Goal: Task Accomplishment & Management: Use online tool/utility

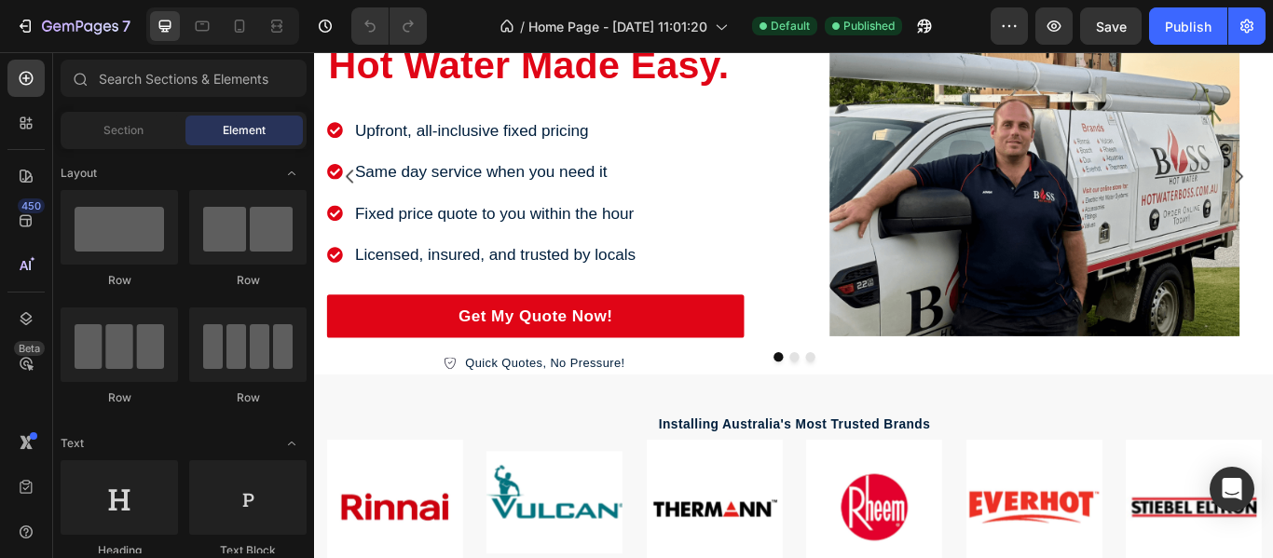
scroll to position [519, 0]
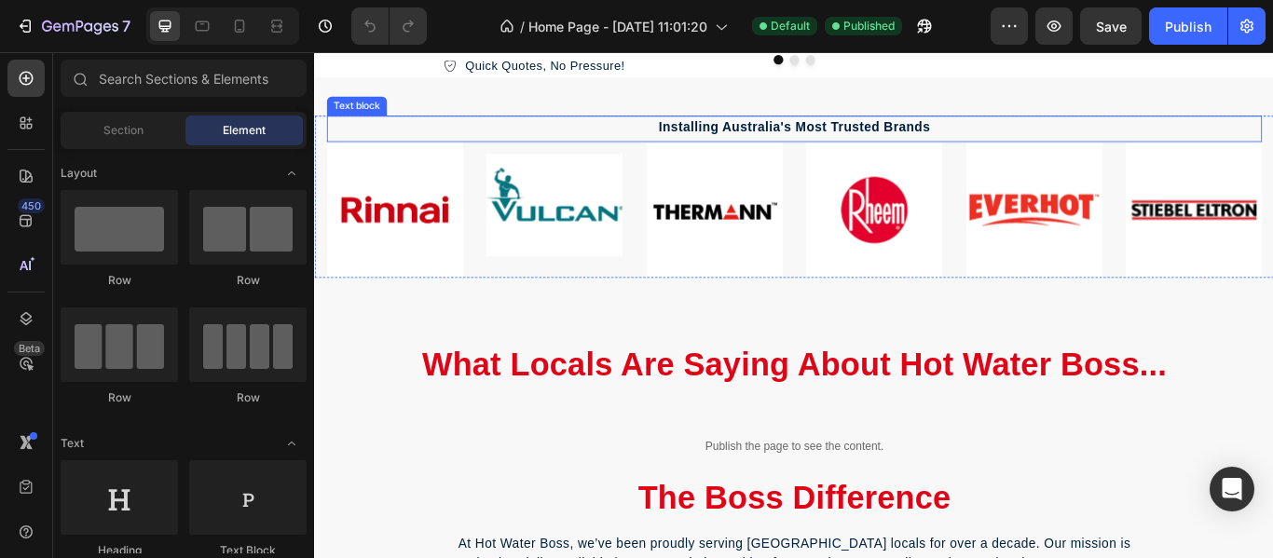
click at [1183, 129] on p "Installing Australia's Most Trusted Brands" at bounding box center [873, 140] width 1087 height 22
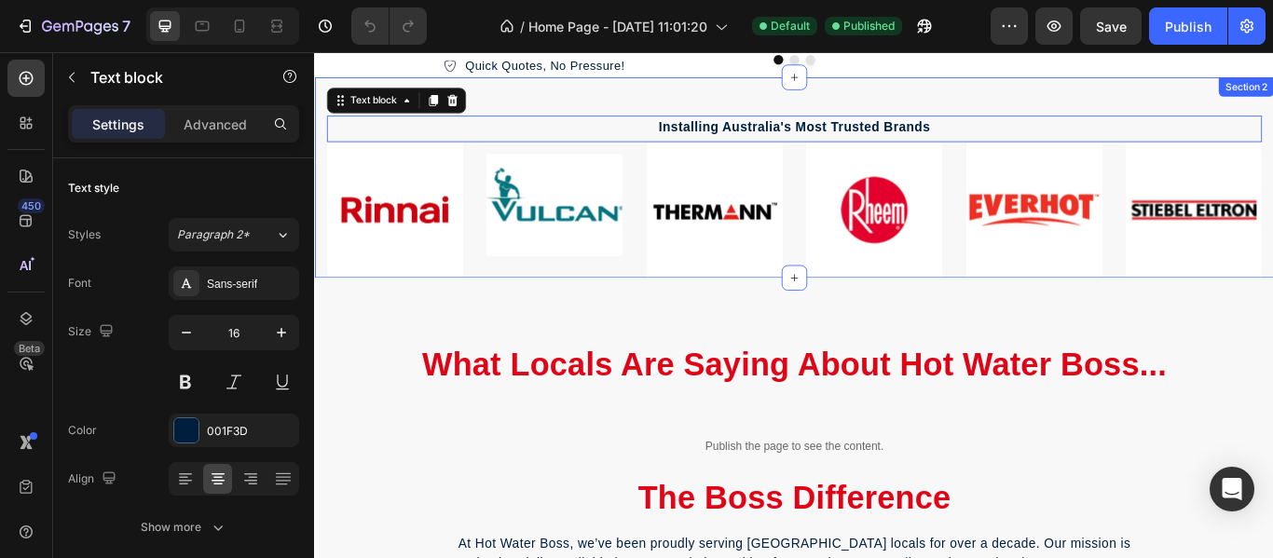
click at [1187, 103] on div "Installing Australia's Most Trusted Brands Text block 0 Image Image Image Image…" at bounding box center [873, 199] width 1118 height 234
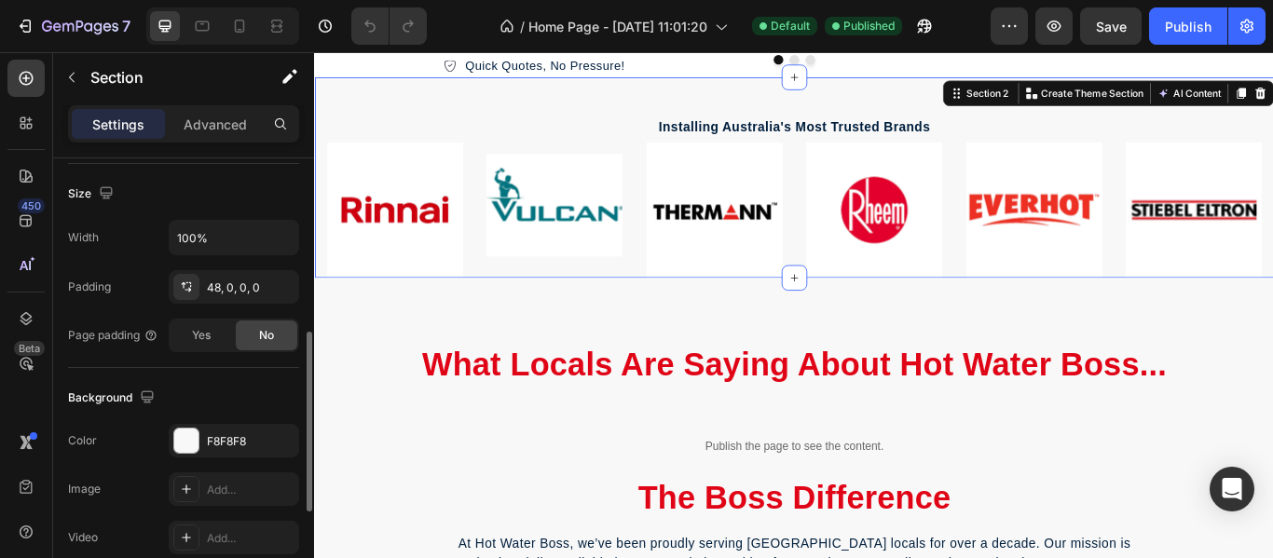
scroll to position [407, 0]
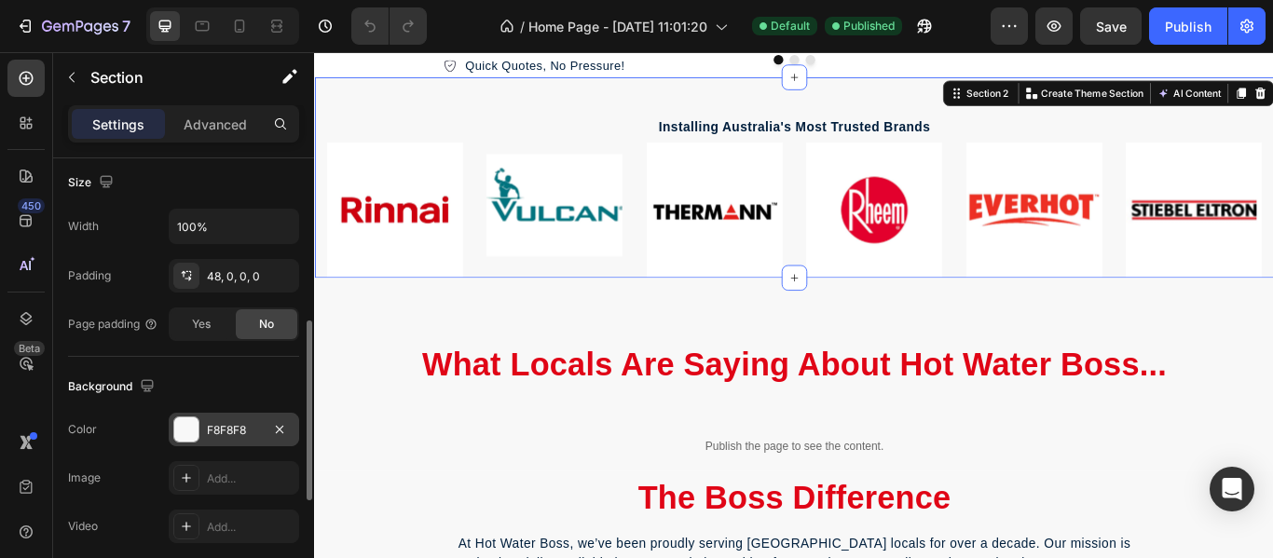
click at [182, 422] on div at bounding box center [186, 429] width 24 height 24
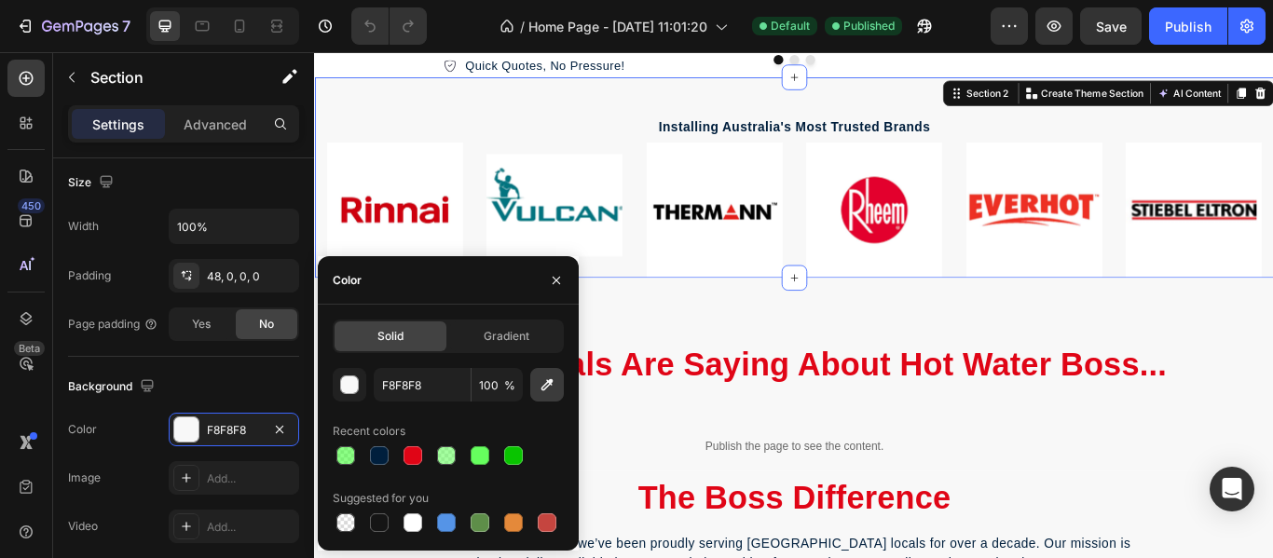
click at [542, 394] on button "button" at bounding box center [547, 385] width 34 height 34
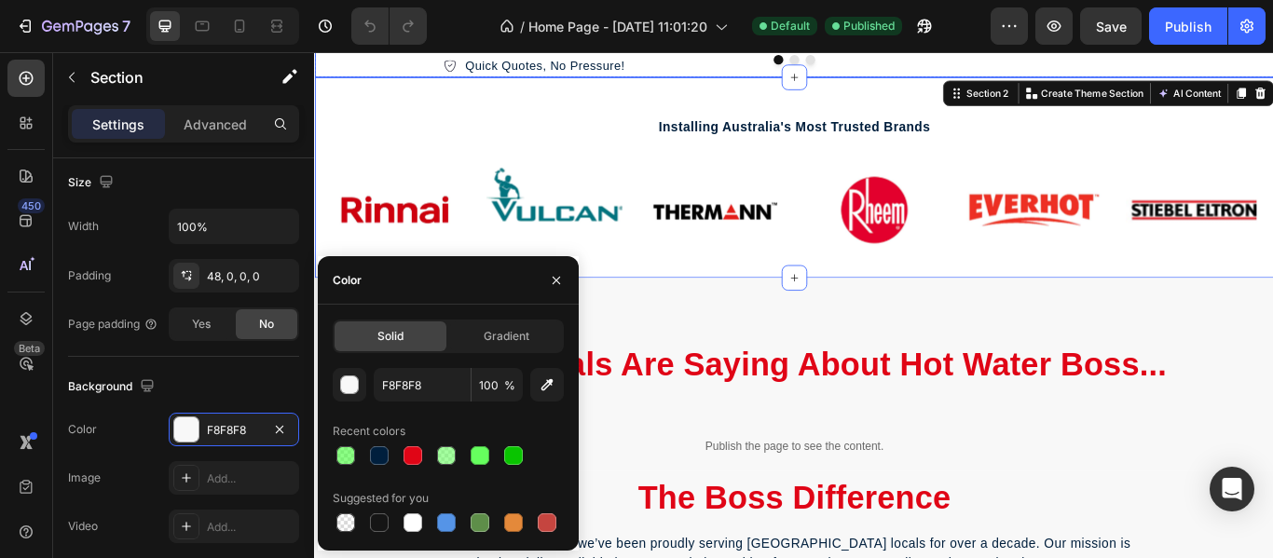
type input "FFFFFF"
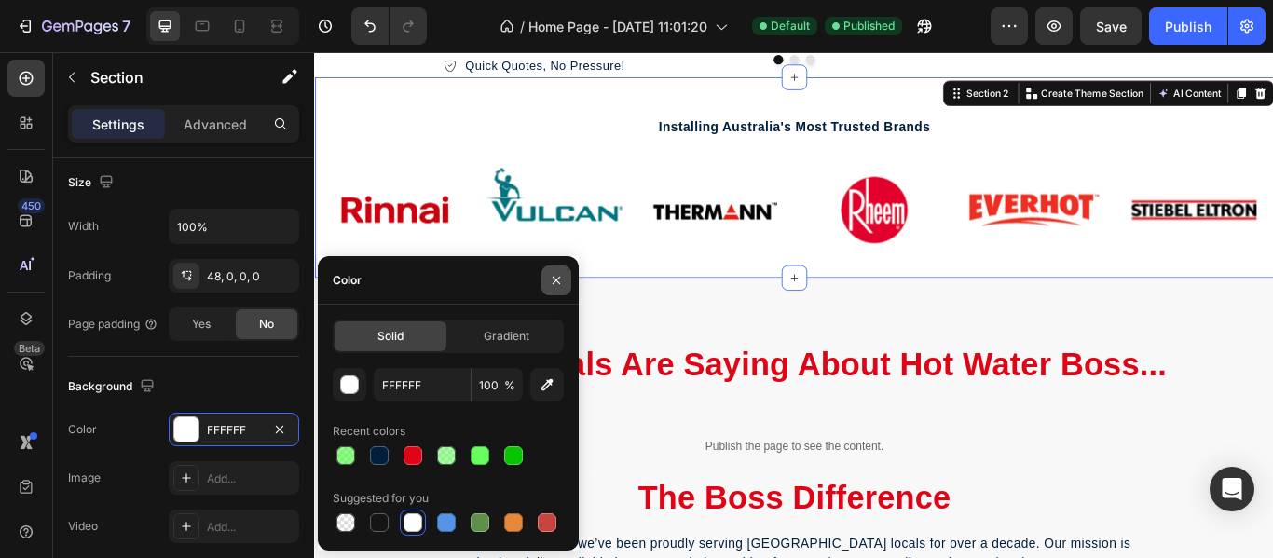
click at [551, 286] on icon "button" at bounding box center [556, 280] width 15 height 15
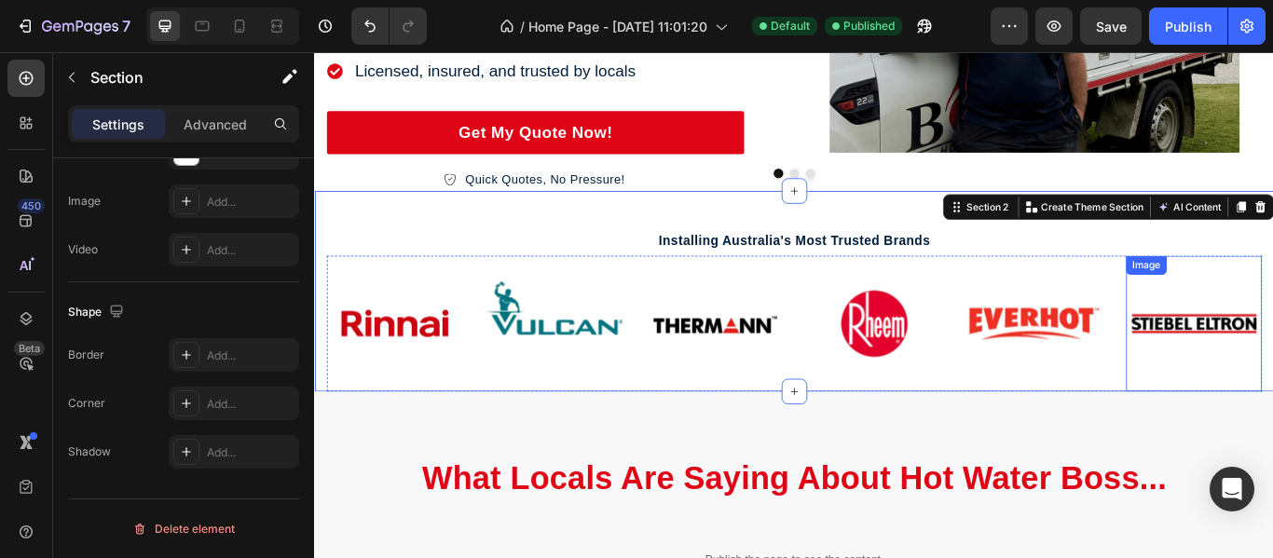
scroll to position [416, 0]
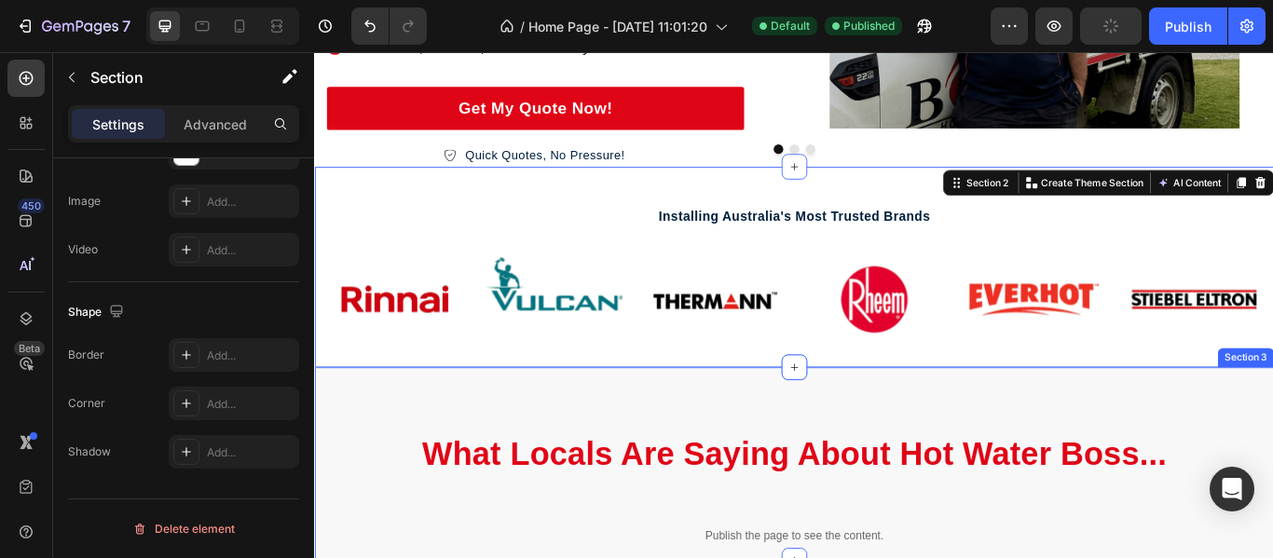
click at [1272, 446] on div "What Locals Are Saying About Hot Water Boss... Heading Publish the page to see …" at bounding box center [873, 532] width 1118 height 226
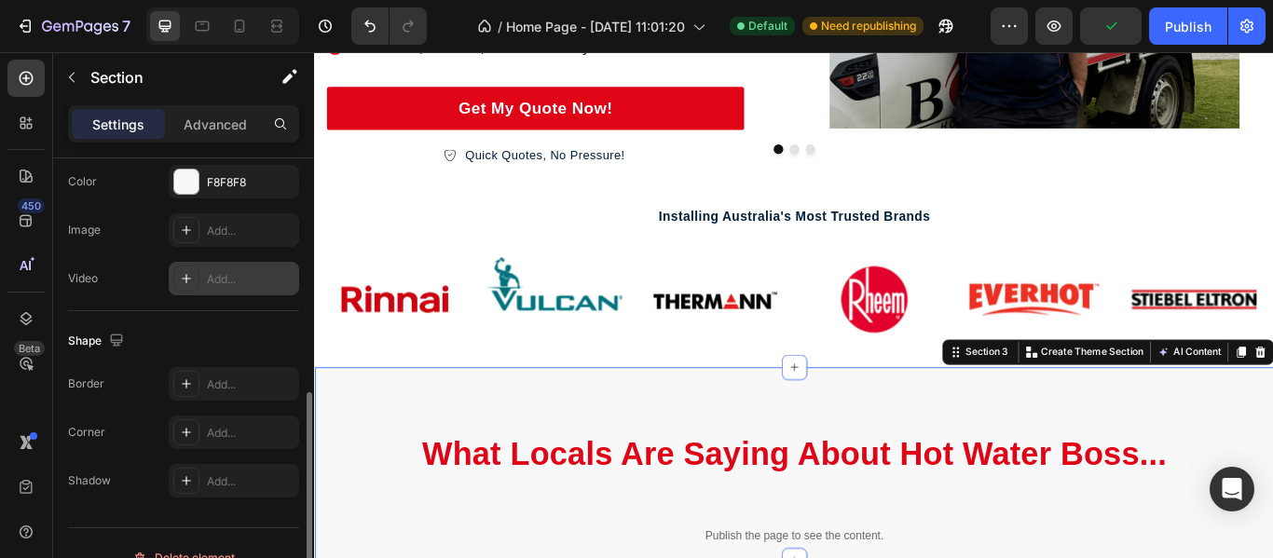
scroll to position [636, 0]
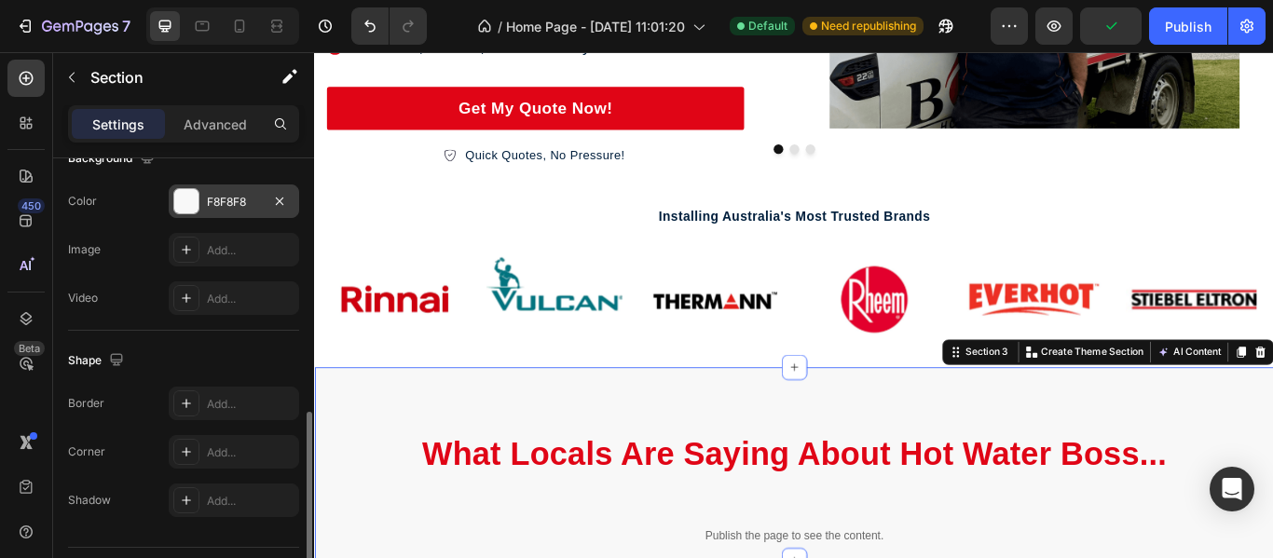
click at [248, 212] on div "F8F8F8" at bounding box center [234, 202] width 130 height 34
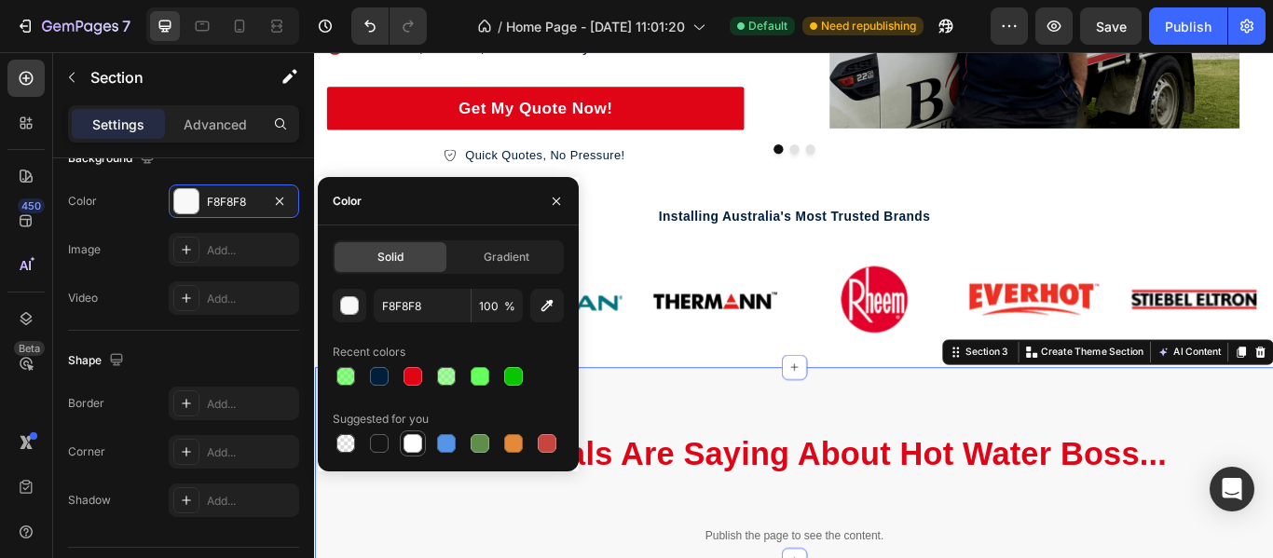
click at [417, 443] on div at bounding box center [412, 443] width 19 height 19
type input "FFFFFF"
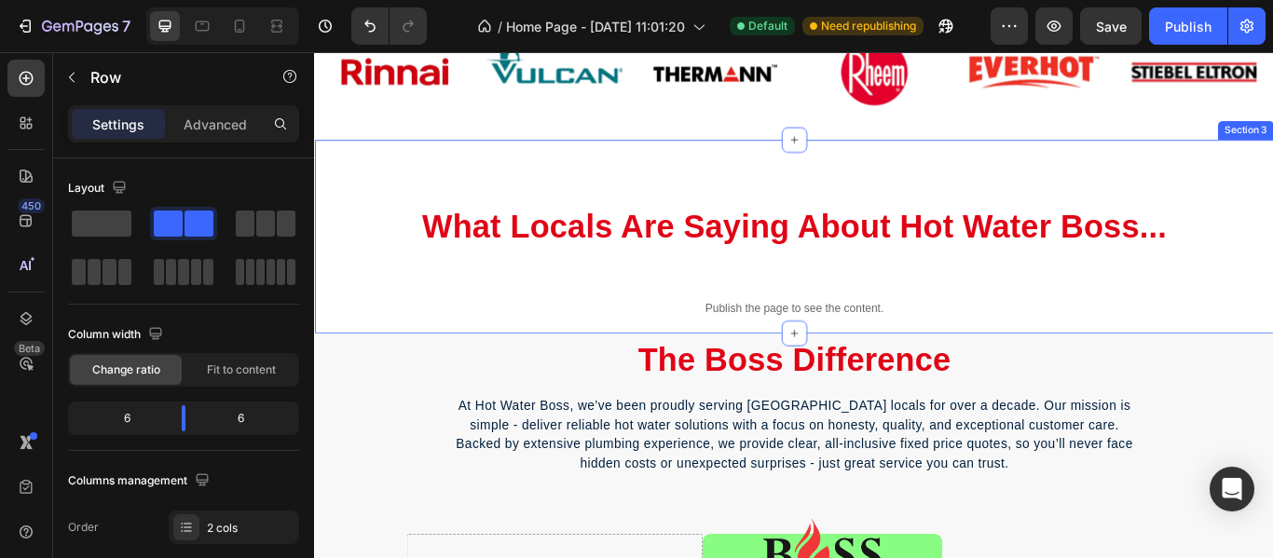
scroll to position [704, 0]
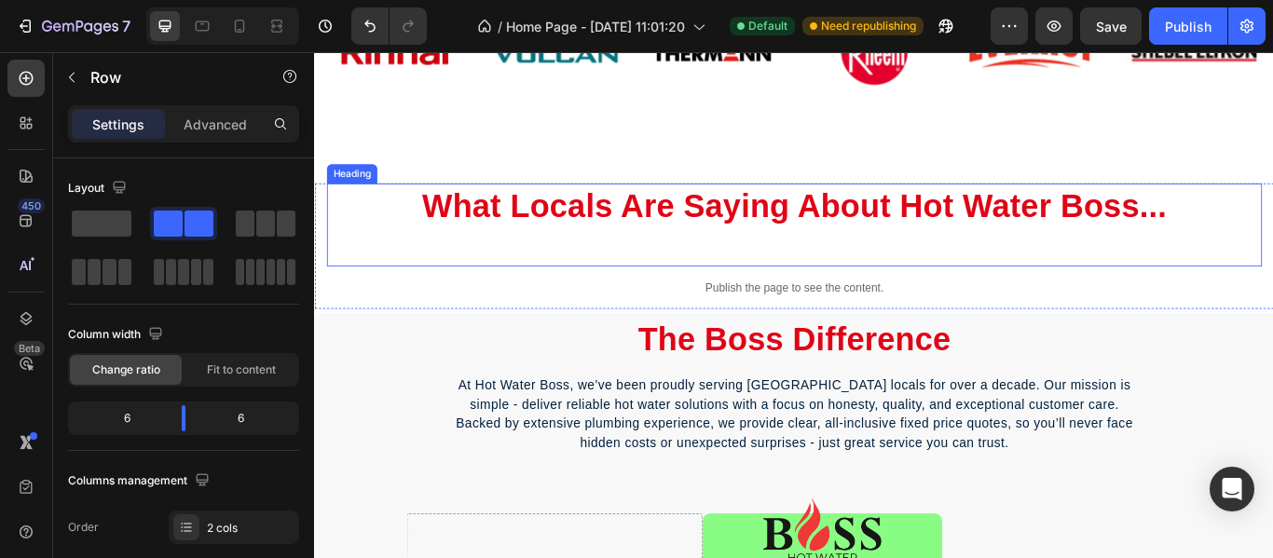
click at [1272, 245] on h2 "What Locals Are Saying About Hot Water Boss..." at bounding box center [873, 231] width 1090 height 52
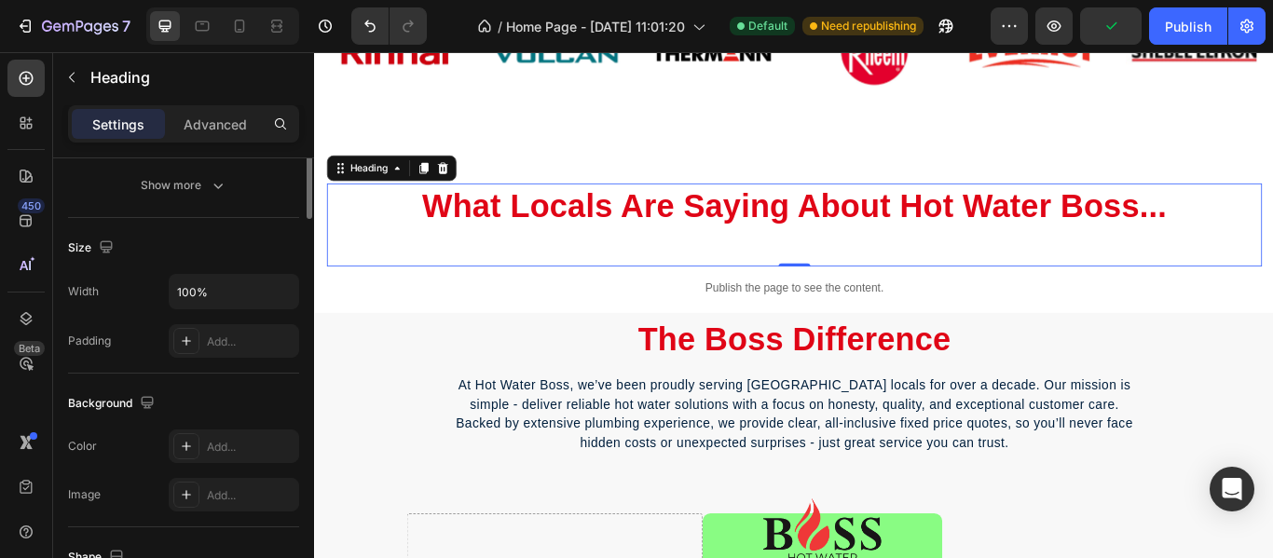
scroll to position [171, 0]
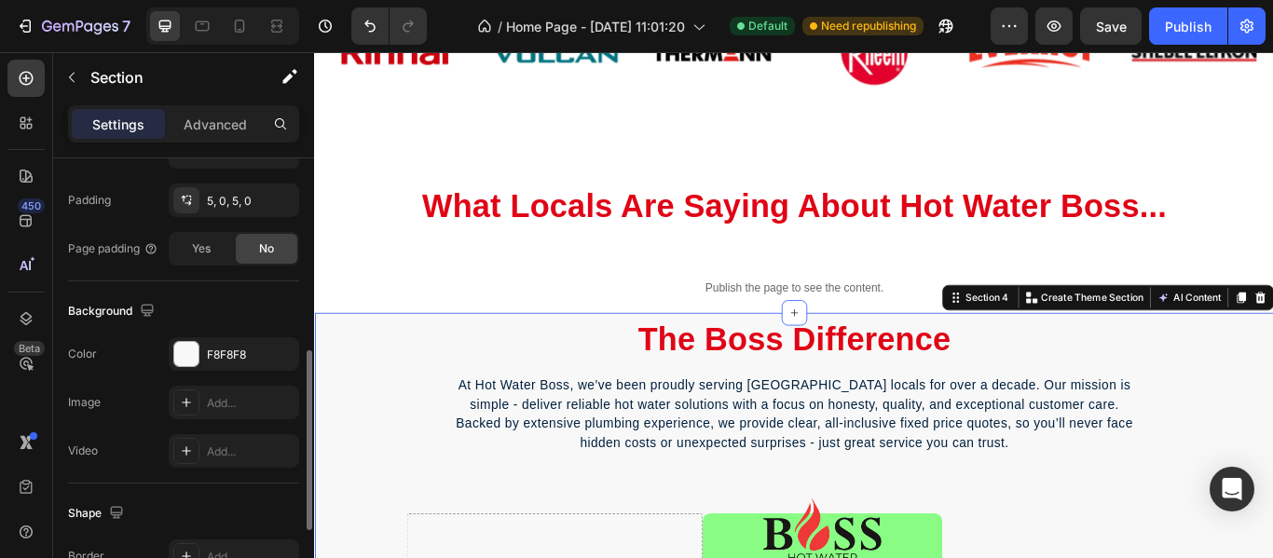
scroll to position [513, 0]
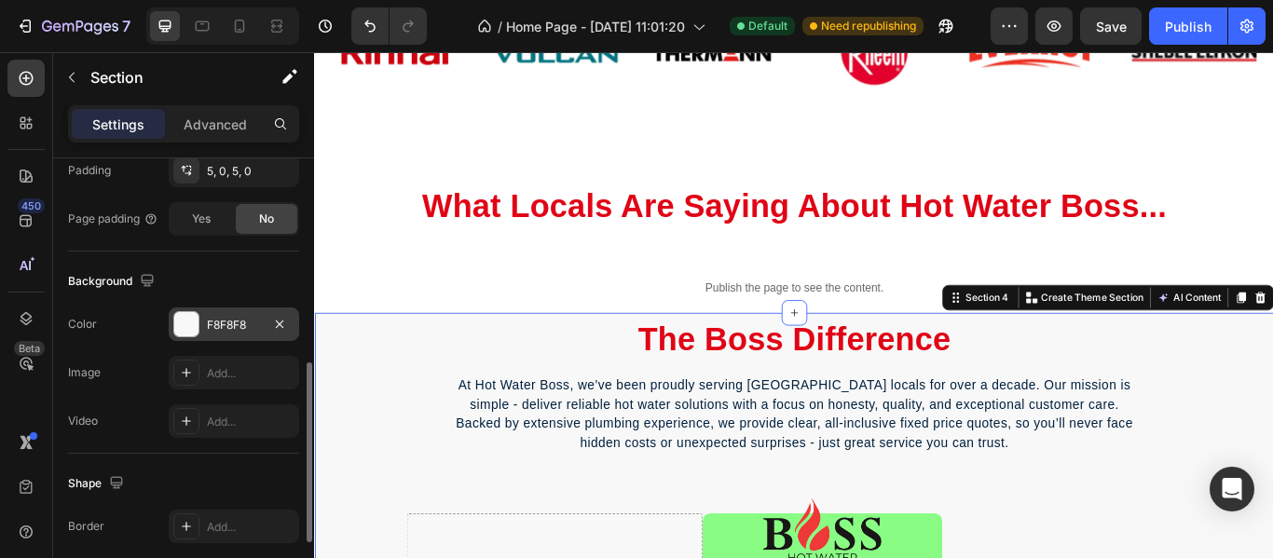
click at [244, 327] on div "F8F8F8" at bounding box center [234, 325] width 54 height 17
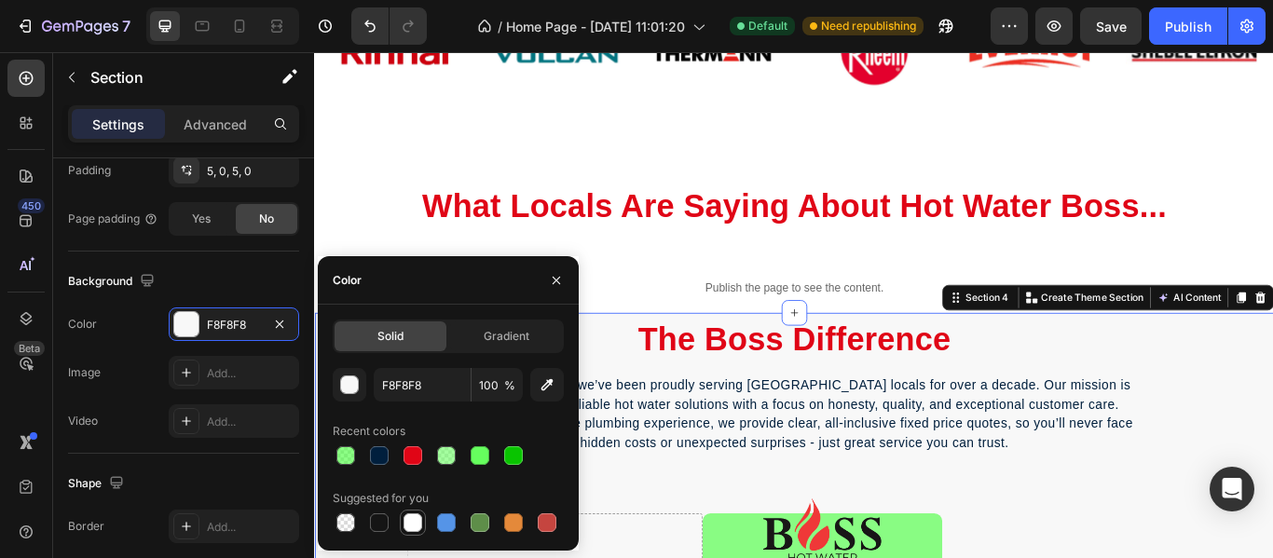
click at [413, 518] on div at bounding box center [412, 522] width 19 height 19
type input "FFFFFF"
click at [1272, 177] on div "What Locals Are Saying About Hot Water Boss... Heading Publish the page to see …" at bounding box center [873, 243] width 1118 height 226
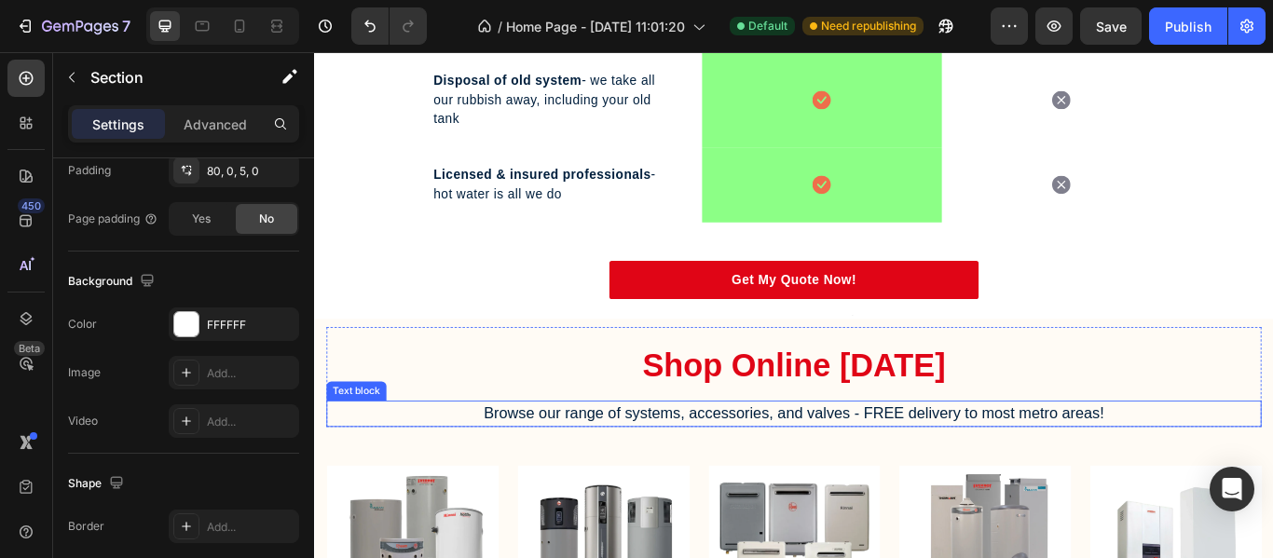
scroll to position [1764, 0]
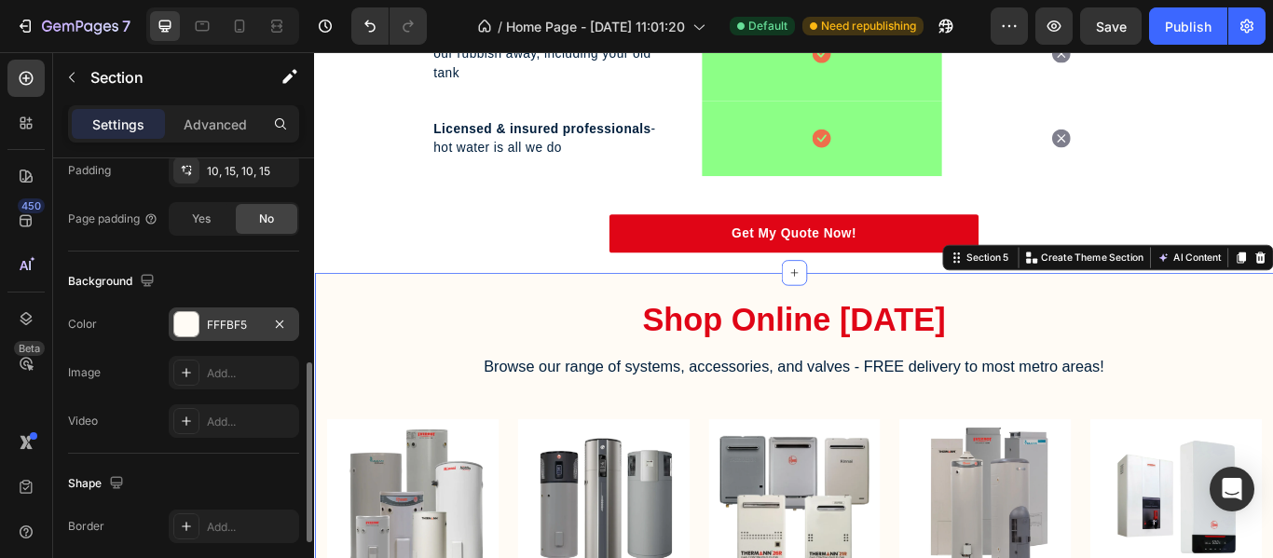
click at [226, 315] on div "FFFBF5" at bounding box center [234, 325] width 130 height 34
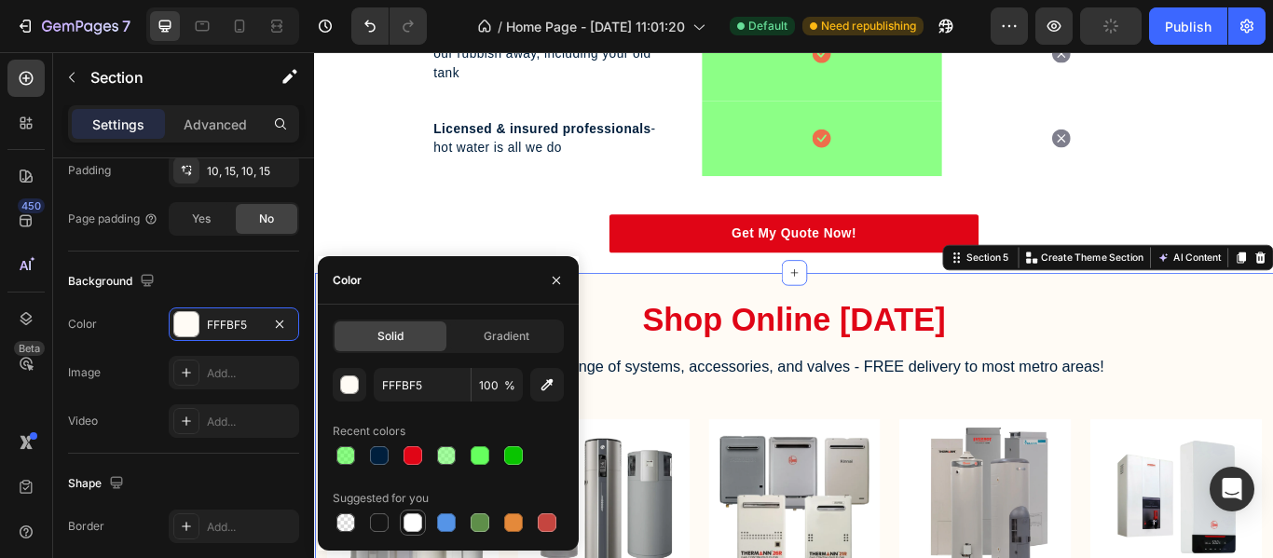
click at [414, 525] on div at bounding box center [412, 522] width 19 height 19
type input "FFFFFF"
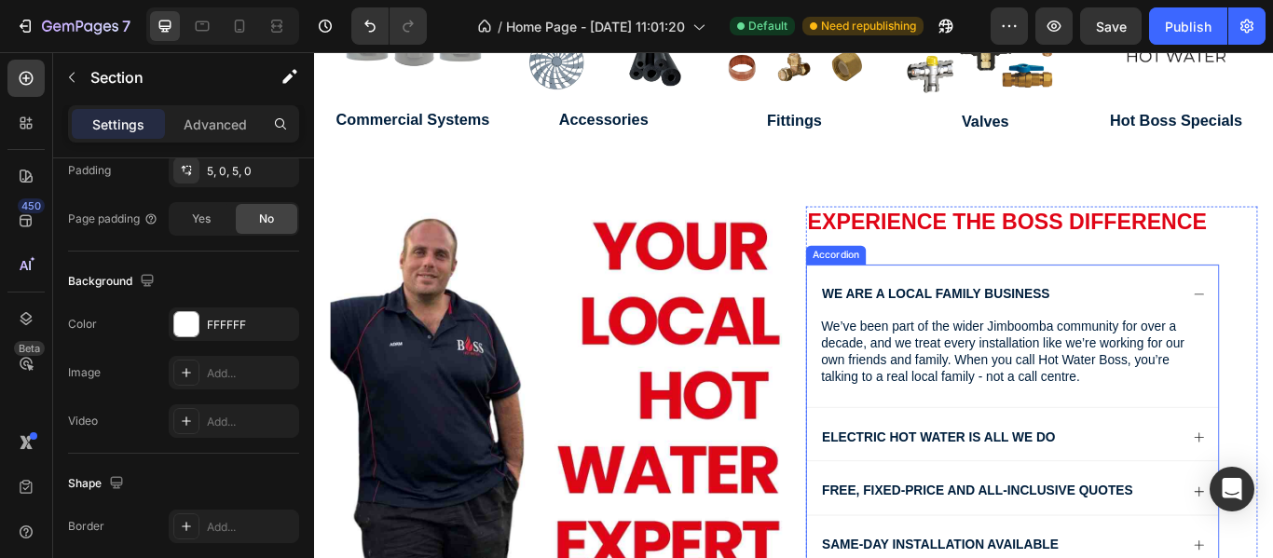
scroll to position [2618, 0]
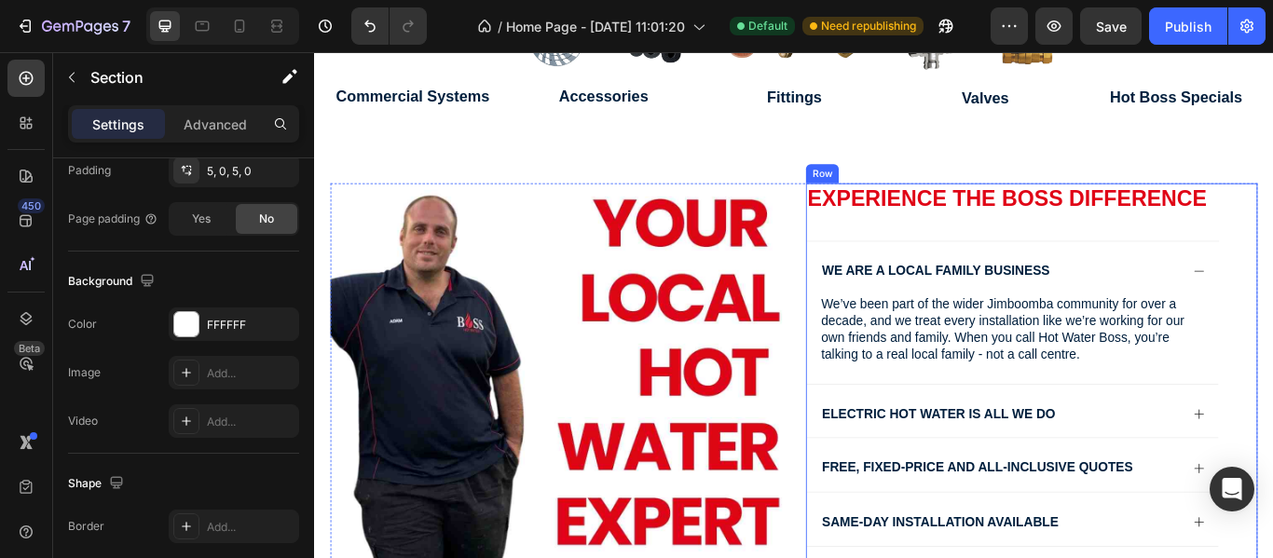
click at [1272, 258] on div "Experience the boss difference Heading we are a Local Family business We’ve bee…" at bounding box center [1150, 455] width 526 height 501
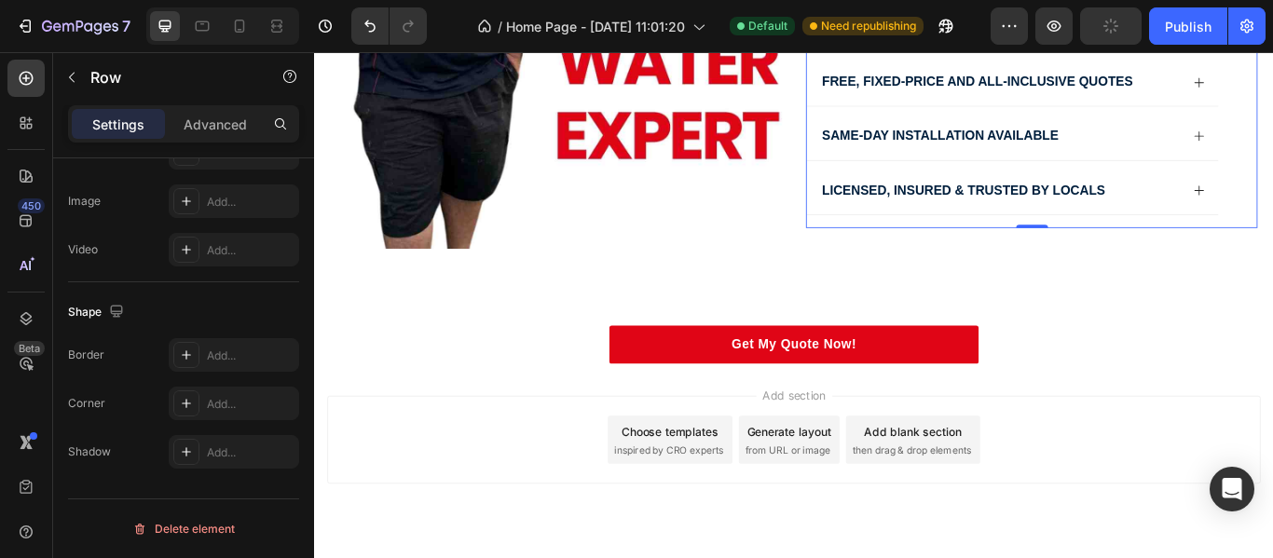
scroll to position [3110, 0]
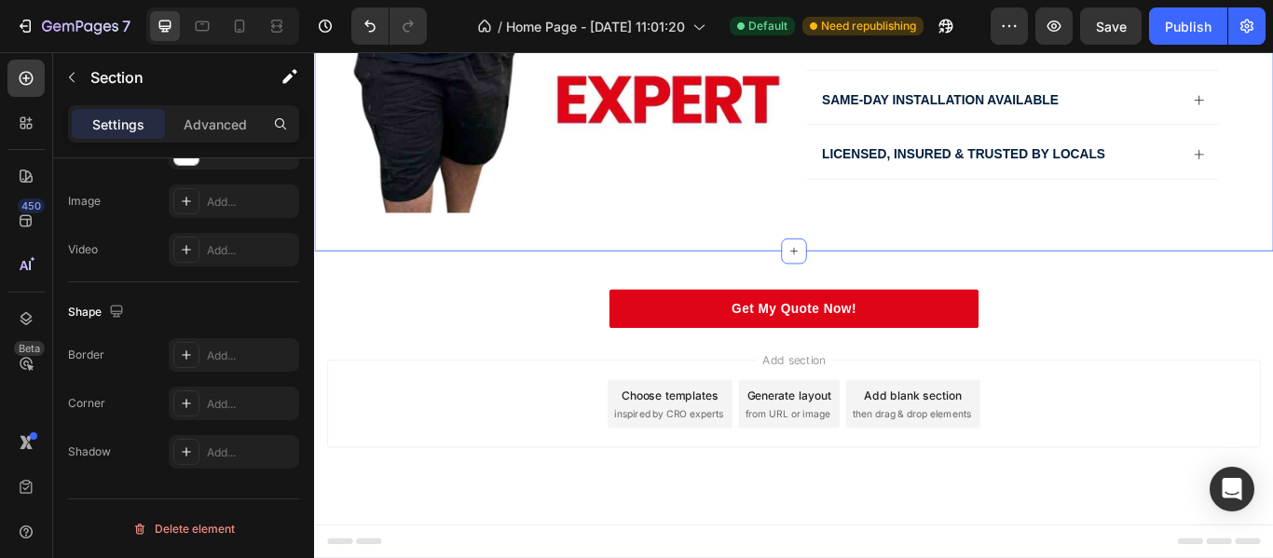
scroll to position [0, 0]
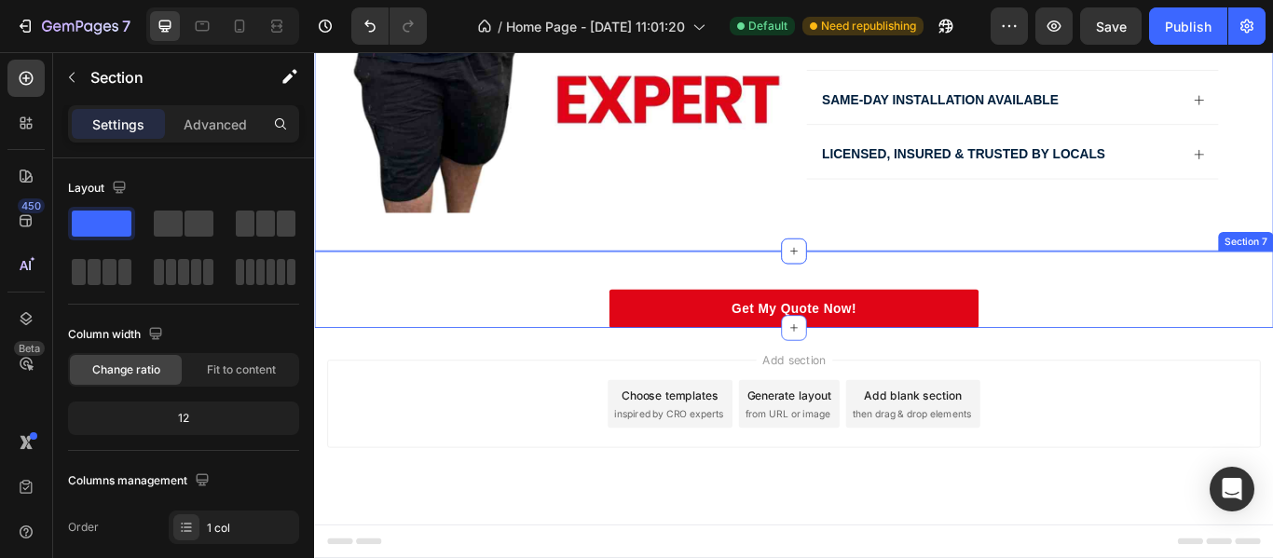
click at [1194, 307] on div "Get My Quote Now! [GEOGRAPHIC_DATA]" at bounding box center [873, 328] width 1118 height 89
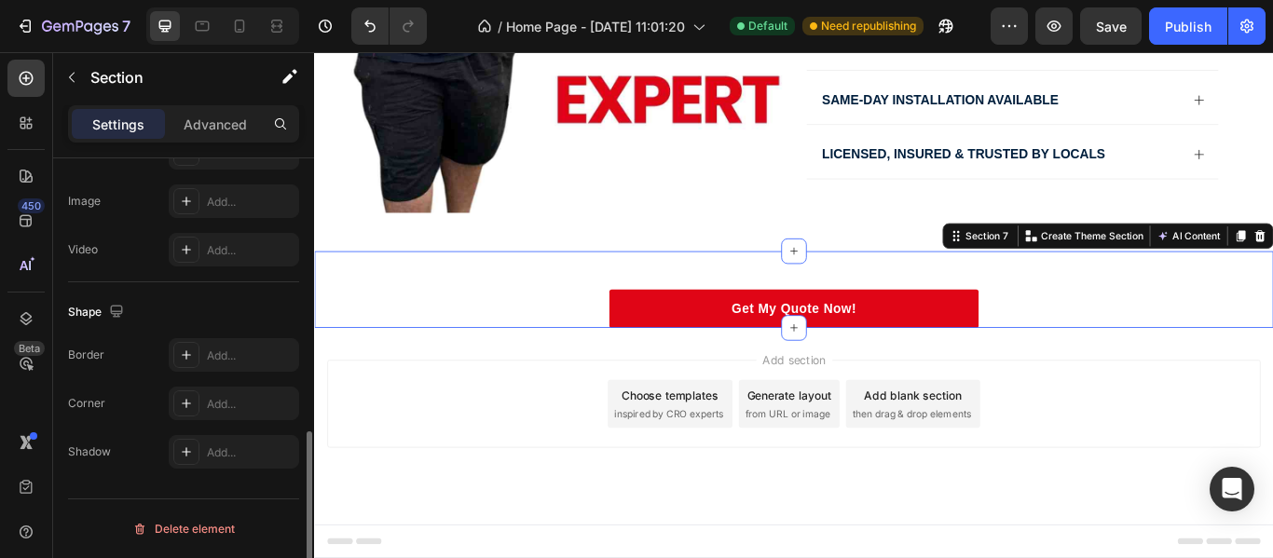
scroll to position [341, 0]
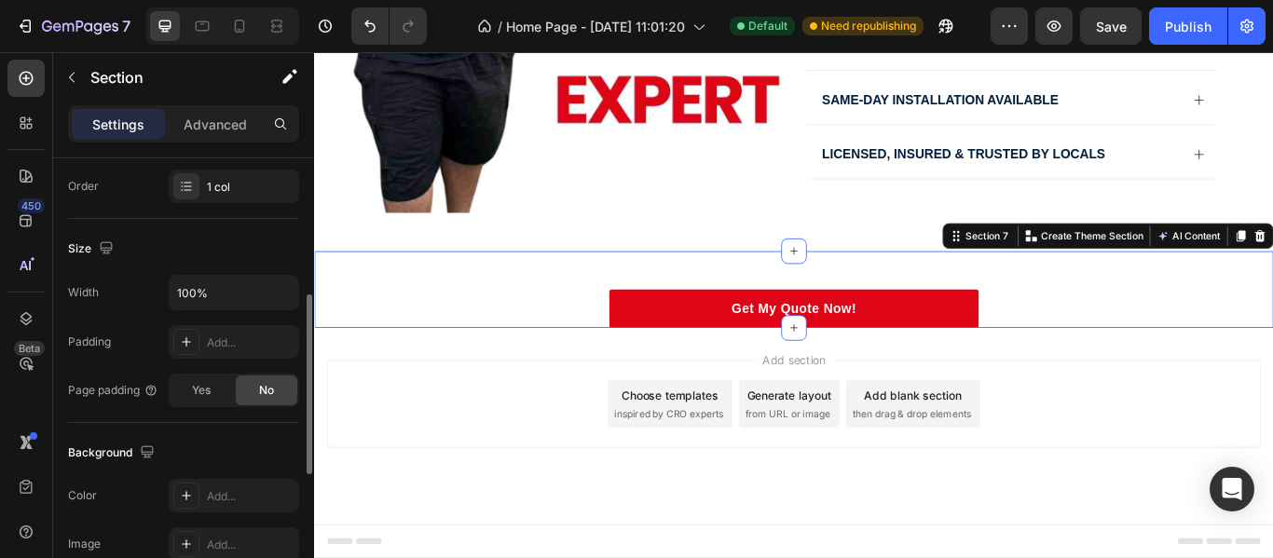
click at [362, 302] on div "Get My Quote Now! [GEOGRAPHIC_DATA]" at bounding box center [873, 328] width 1118 height 89
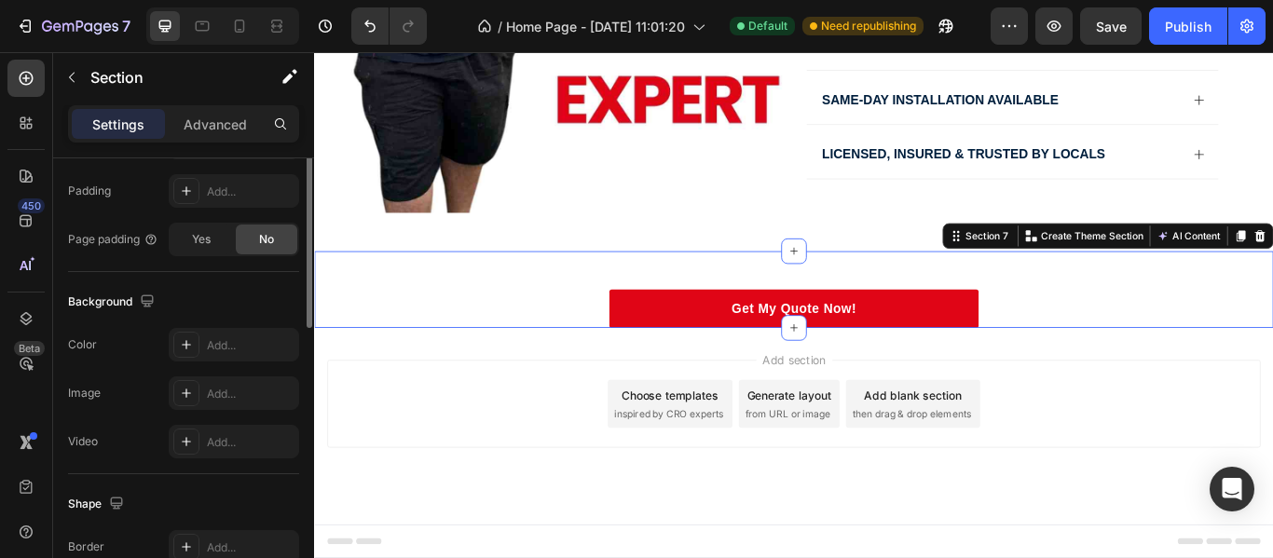
scroll to position [684, 0]
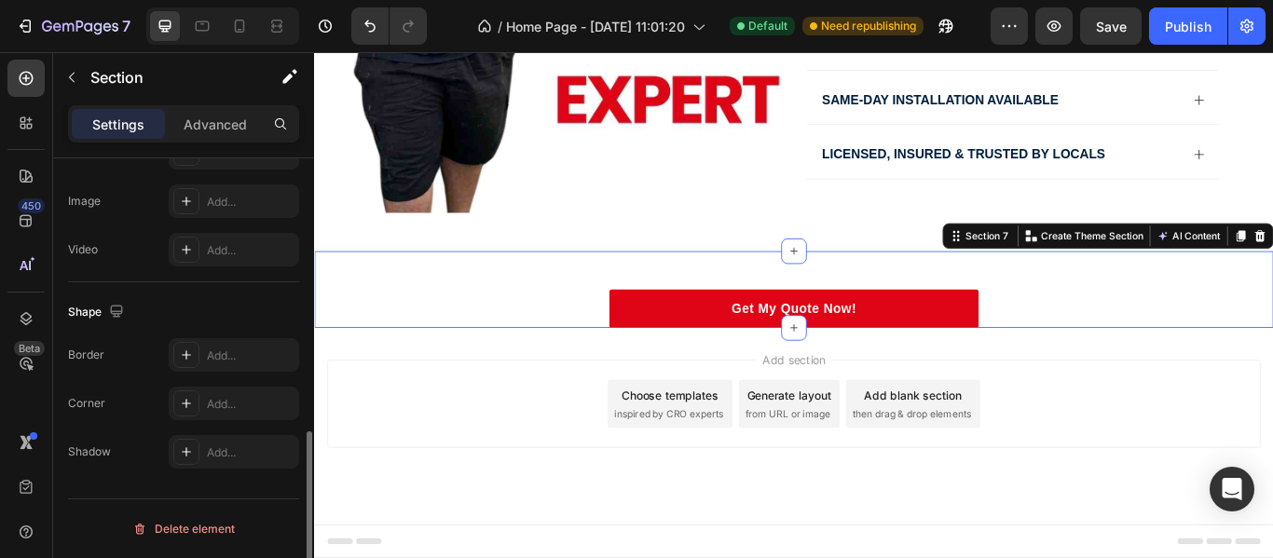
click at [441, 460] on div "Add section Choose templates inspired by CRO experts Generate layout from URL o…" at bounding box center [873, 462] width 1088 height 103
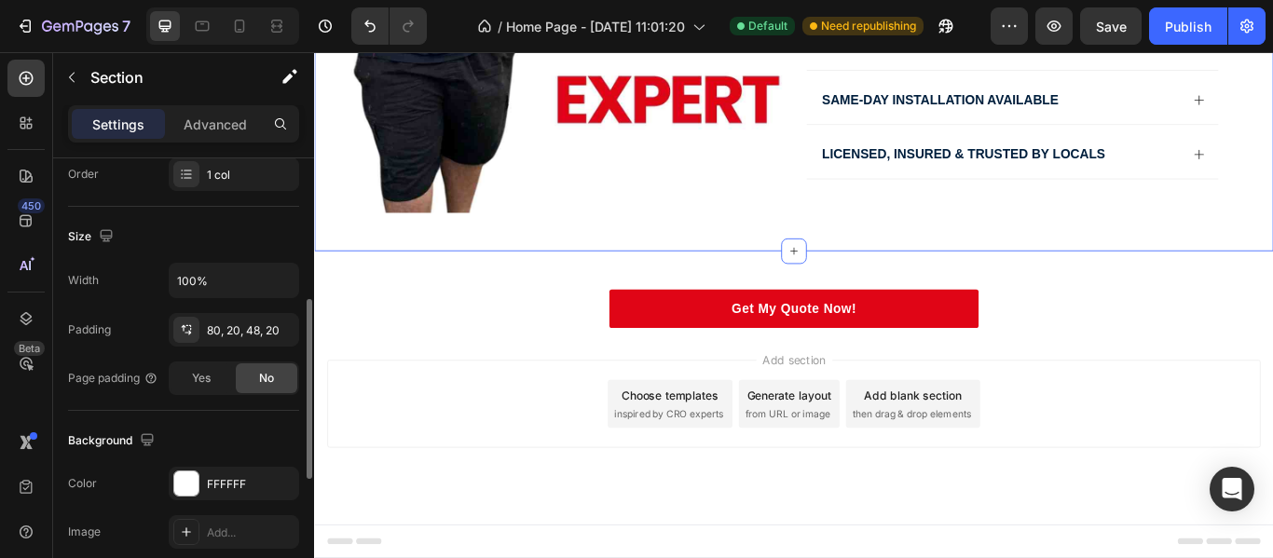
scroll to position [594, 0]
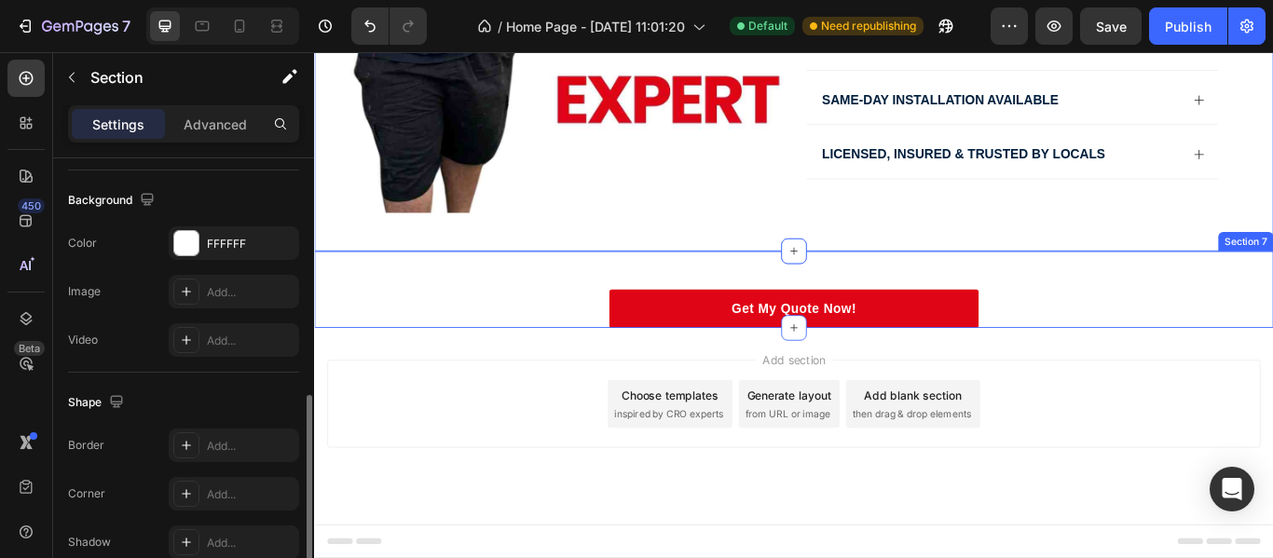
click at [390, 330] on div "Get My Quote Now! [GEOGRAPHIC_DATA]" at bounding box center [873, 328] width 1118 height 89
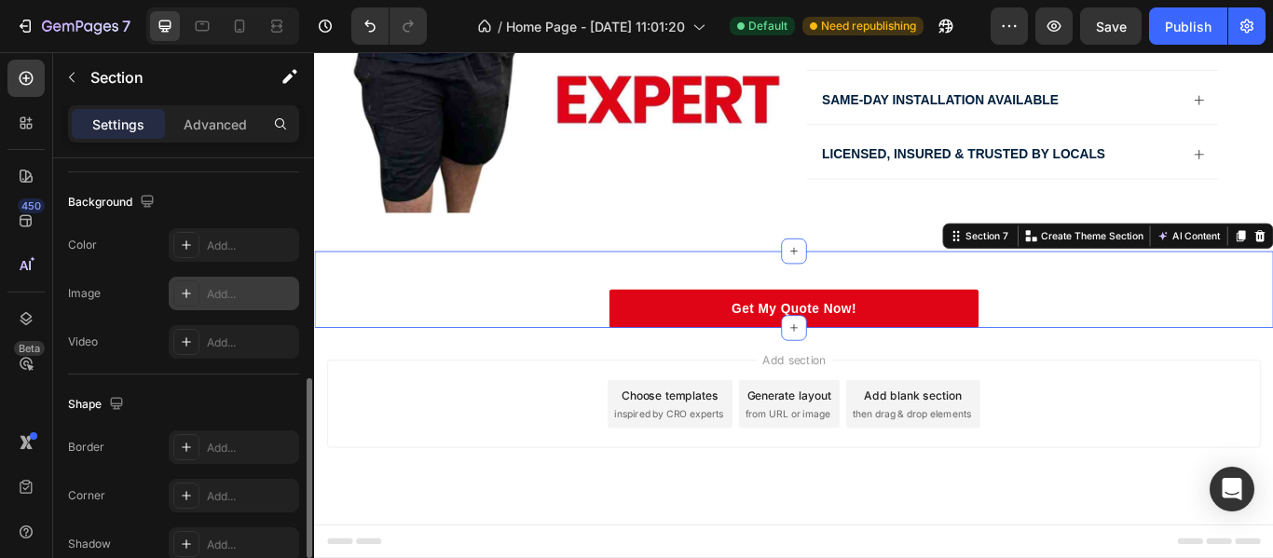
scroll to position [570, 0]
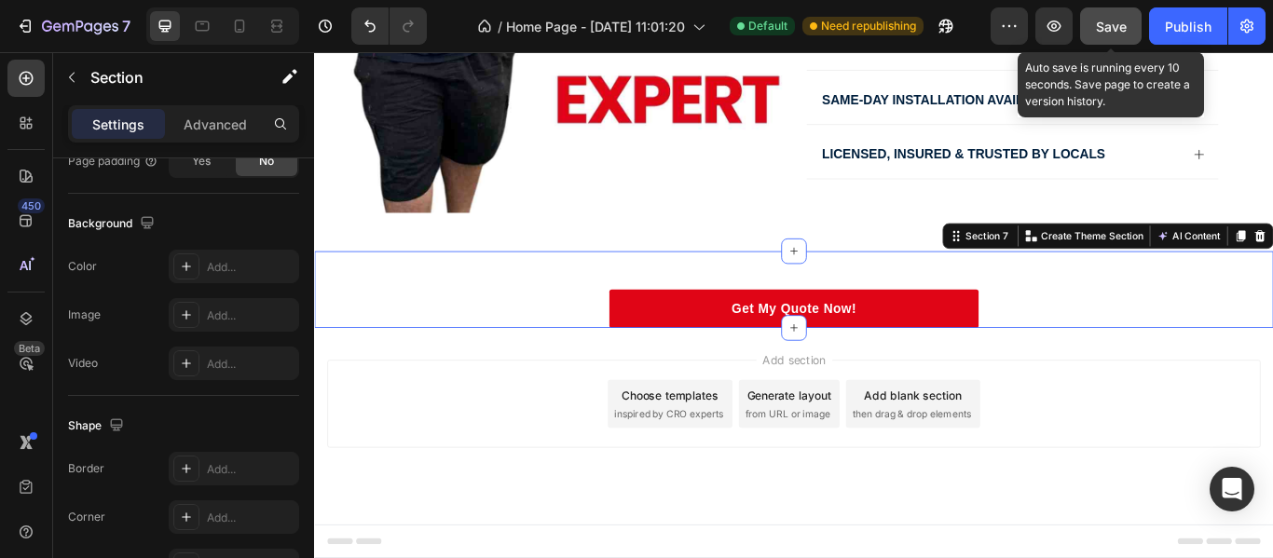
click at [1122, 26] on span "Save" at bounding box center [1111, 27] width 31 height 16
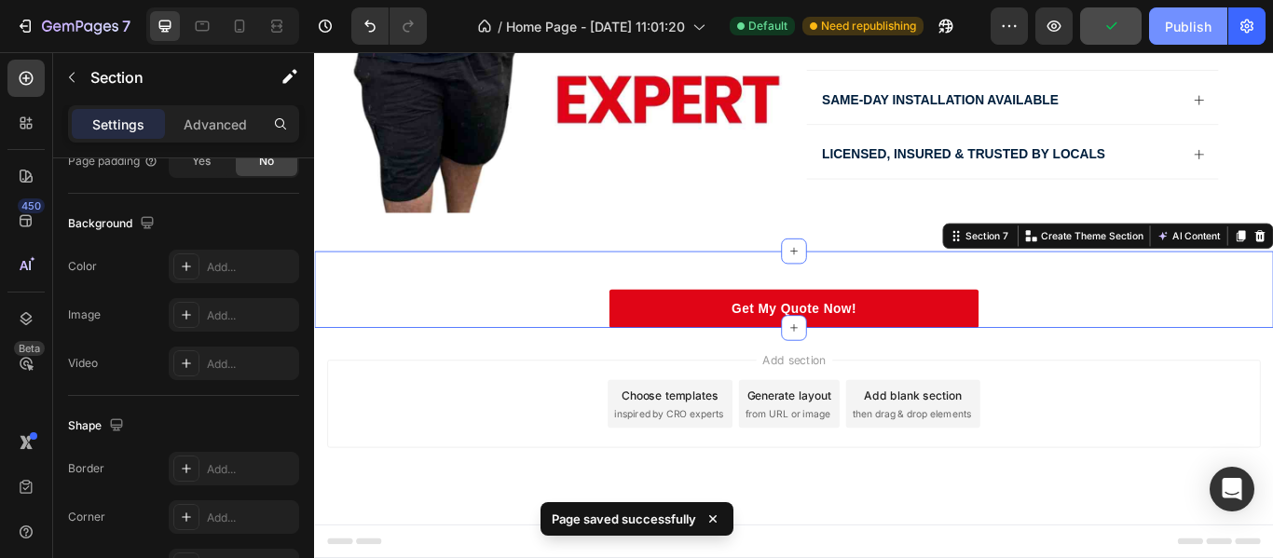
click at [1187, 27] on div "Publish" at bounding box center [1188, 27] width 47 height 20
